Goal: Transaction & Acquisition: Purchase product/service

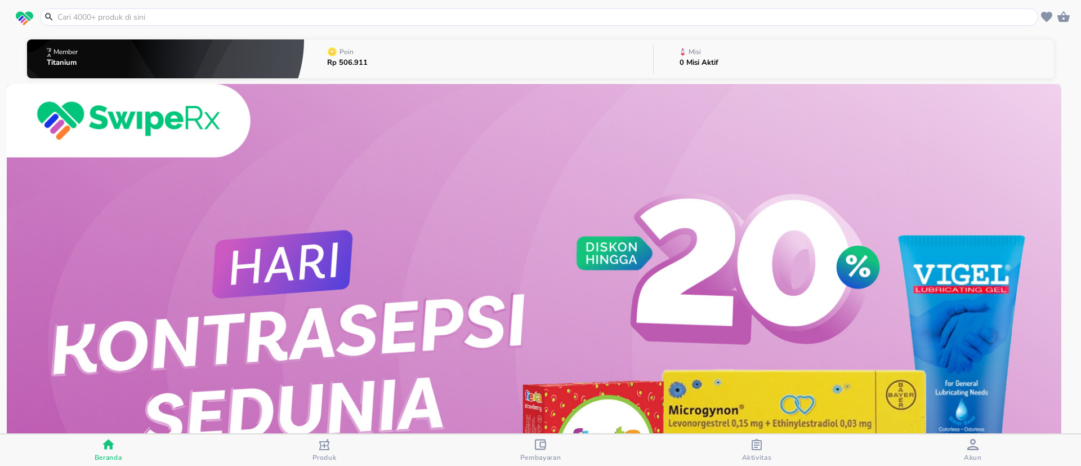
click at [332, 440] on div "Produk" at bounding box center [324, 449] width 24 height 23
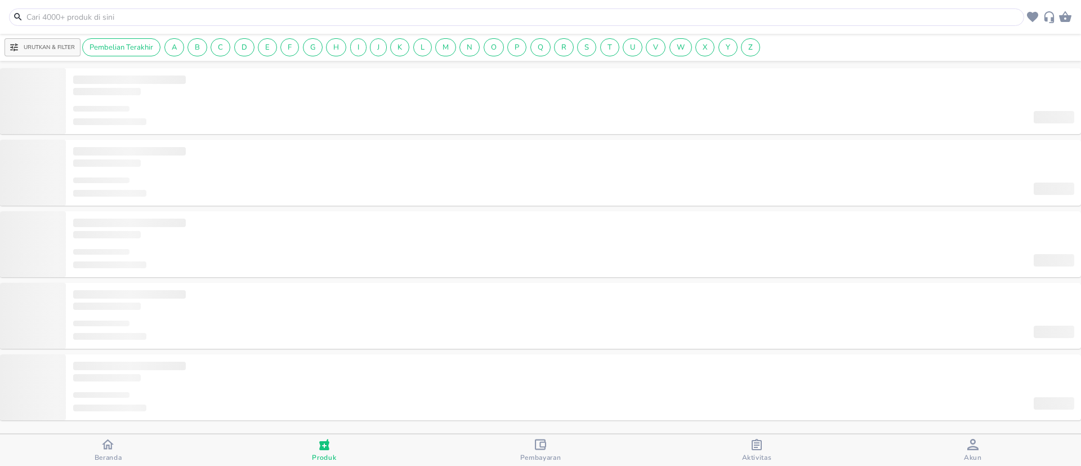
click at [252, 21] on input "text" at bounding box center [523, 17] width 996 height 12
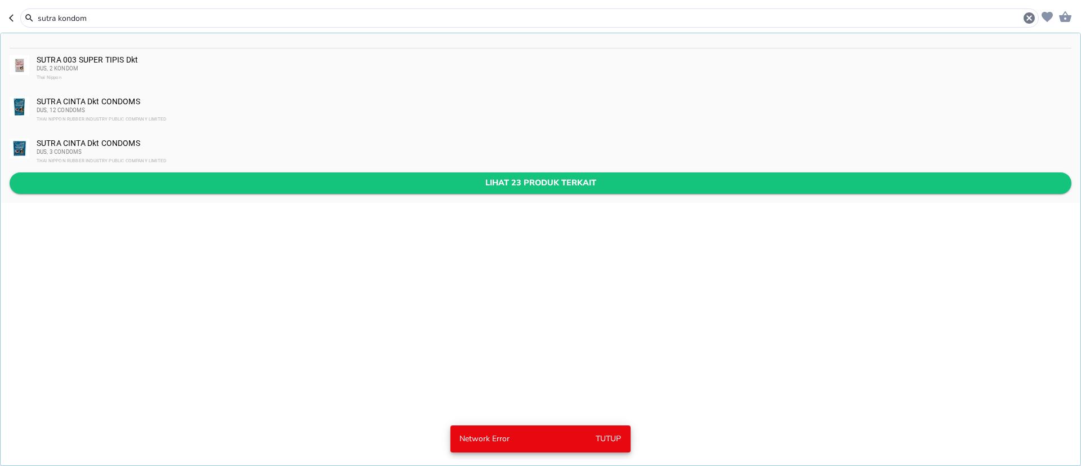
type input "sutra kondom"
click at [218, 176] on span "Lihat 23 produk terkait" at bounding box center [541, 183] width 1044 height 14
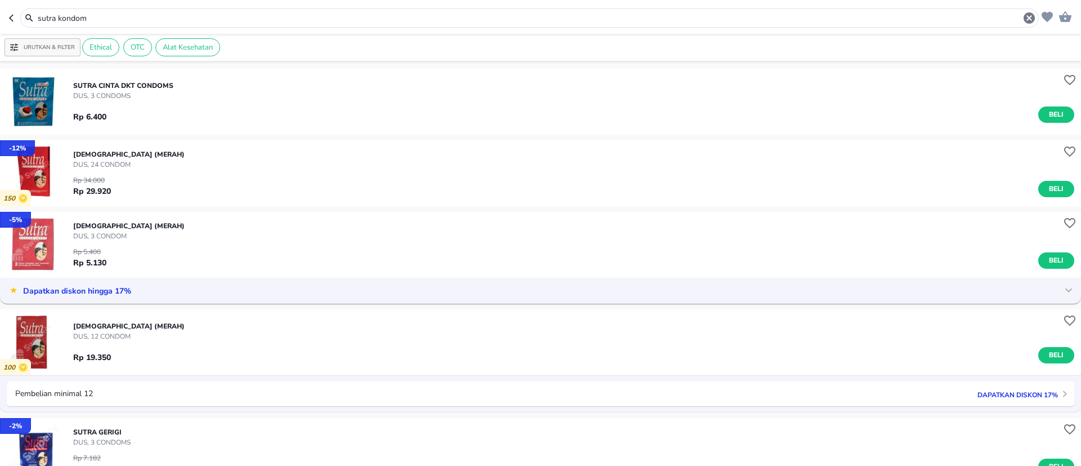
scroll to position [169, 0]
click at [145, 151] on p "[DEMOGRAPHIC_DATA] (MERAH)" at bounding box center [128, 154] width 111 height 10
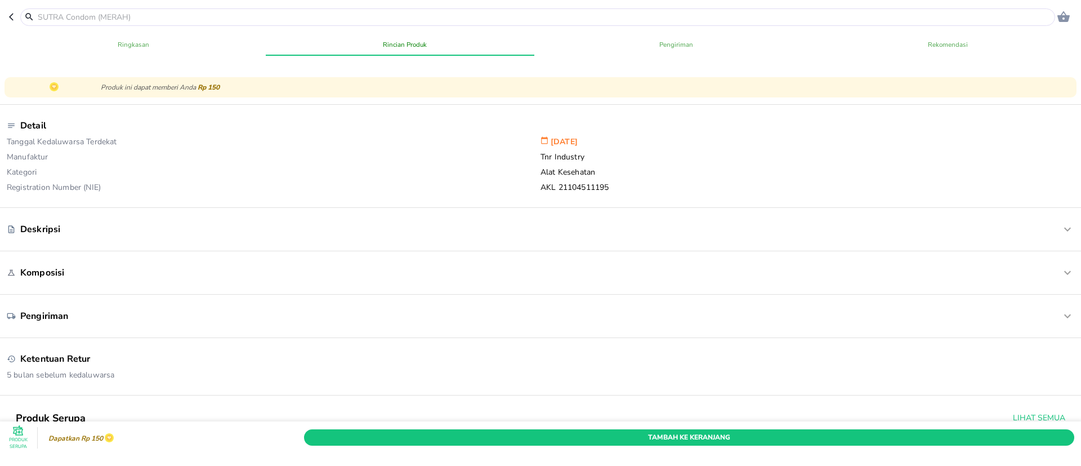
scroll to position [377, 0]
click at [509, 205] on div "Detail Tanggal Kedaluwarsa Terdekat [DATE] Manufaktur Tnr Industry Kategori Ala…" at bounding box center [540, 156] width 1085 height 102
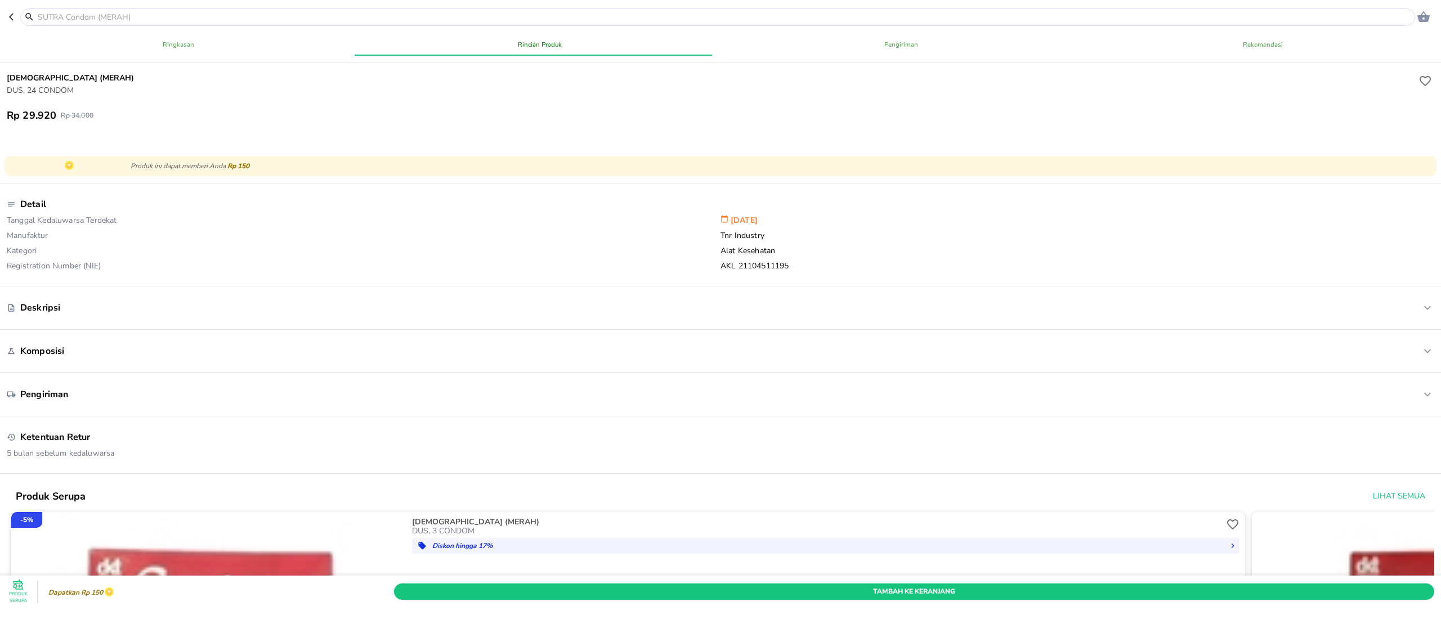
scroll to position [264, 0]
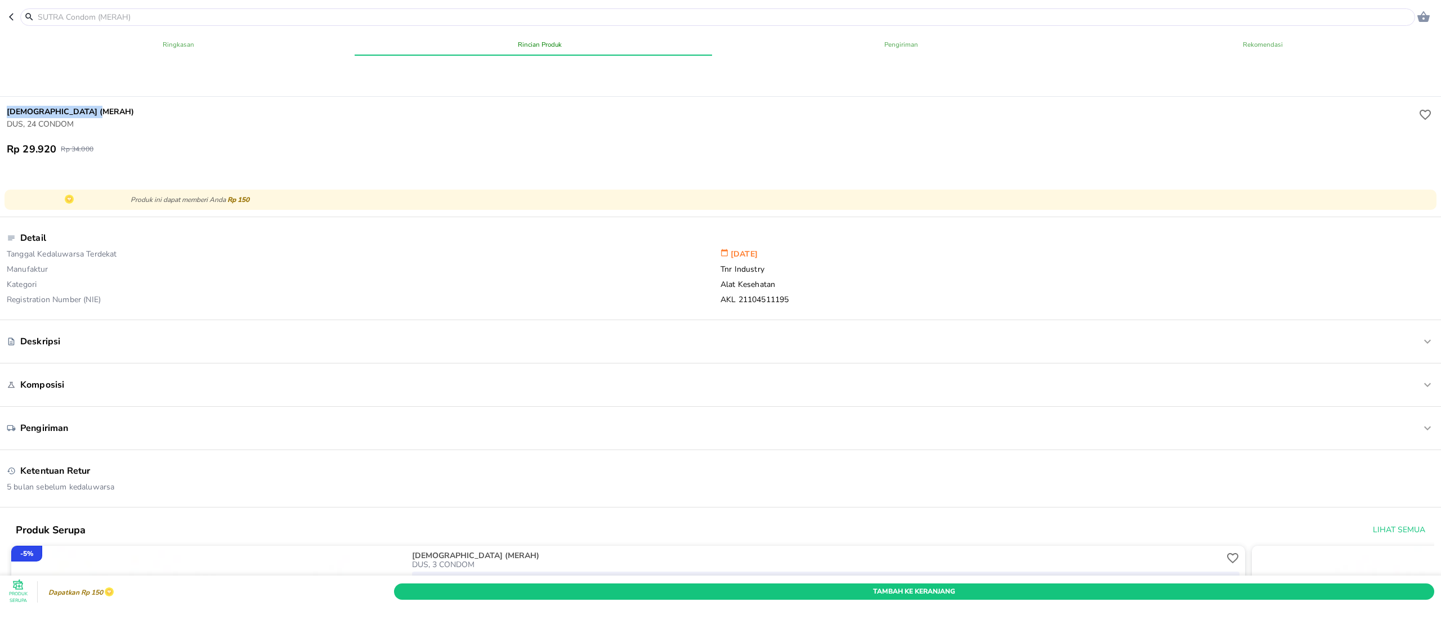
drag, startPoint x: 128, startPoint y: 114, endPoint x: 0, endPoint y: 103, distance: 128.8
click at [0, 103] on div "SUTRA Condom (MERAH) DUS, 24 CONDOM Rp 29.920 Rp 34.000" at bounding box center [720, 131] width 1445 height 68
copy h6 "[DEMOGRAPHIC_DATA] (MERAH)"
